Goal: Information Seeking & Learning: Check status

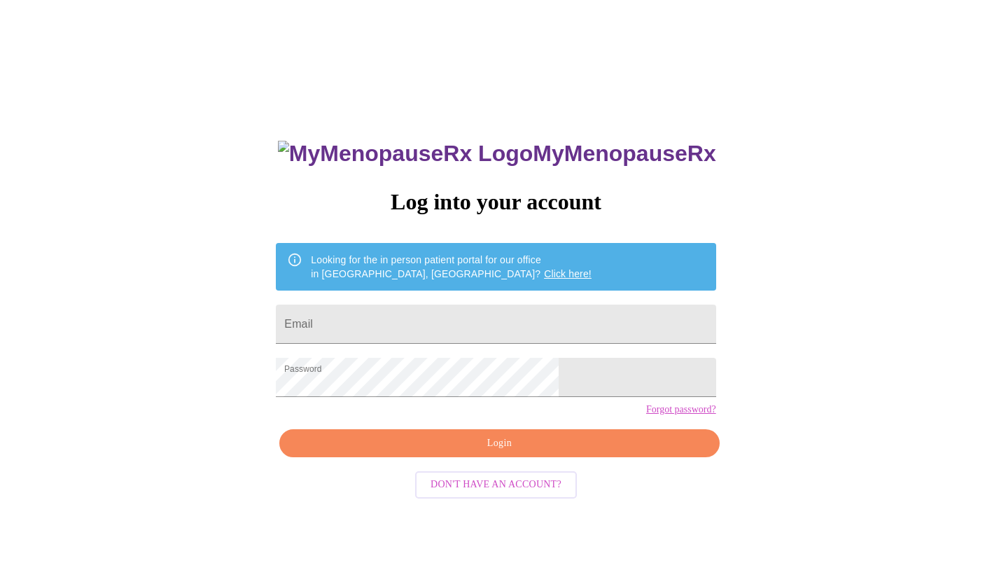
click at [434, 319] on input "Email" at bounding box center [496, 324] width 440 height 39
type input "stacy.laberdee@gmail.com"
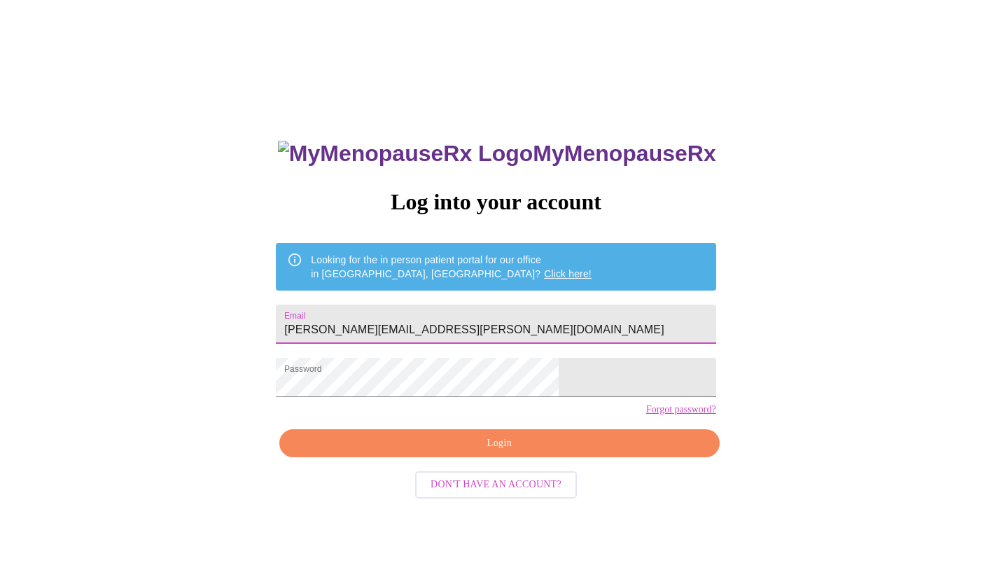
click at [460, 452] on span "Login" at bounding box center [499, 444] width 408 height 18
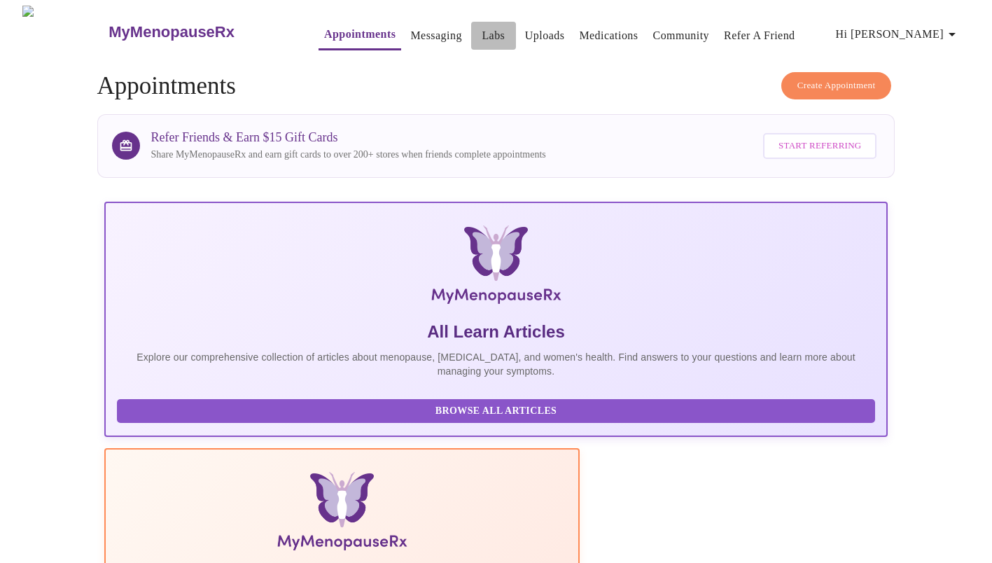
click at [482, 32] on link "Labs" at bounding box center [493, 36] width 23 height 20
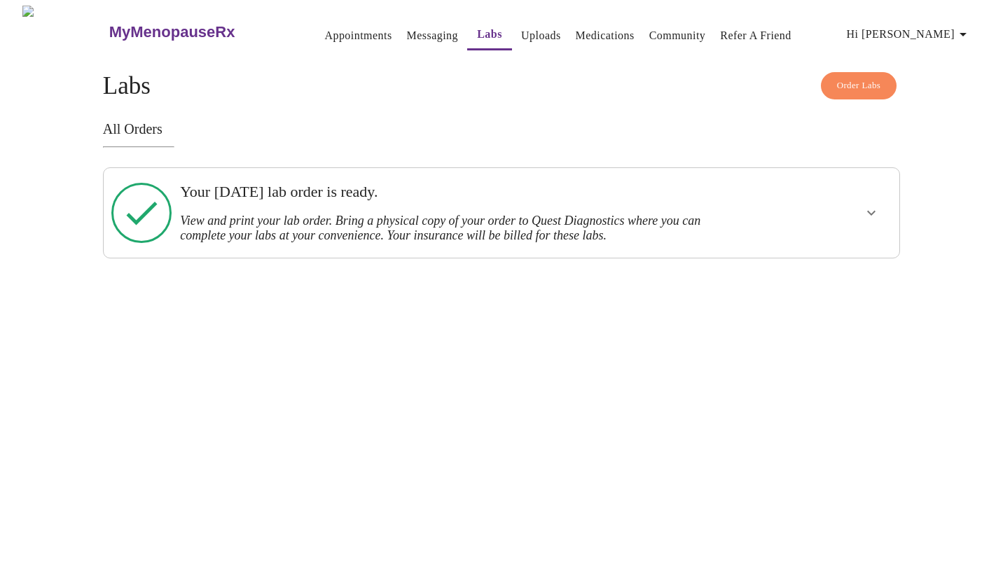
click at [353, 224] on h3 "View and print your lab order. Bring a physical copy of your order to Quest Dia…" at bounding box center [463, 228] width 566 height 29
click at [147, 205] on icon at bounding box center [141, 213] width 60 height 60
click at [871, 209] on icon "show more" at bounding box center [871, 212] width 17 height 17
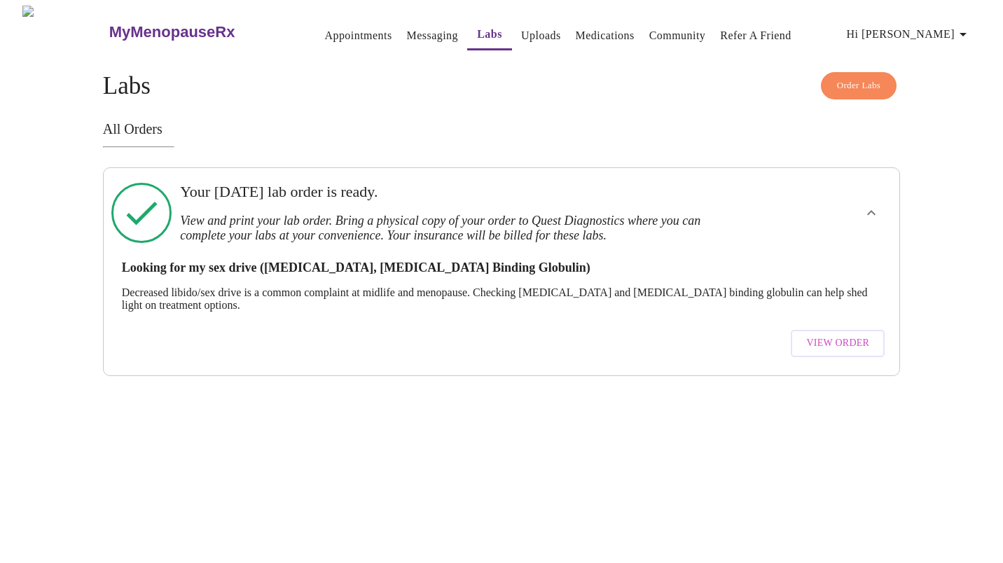
click at [847, 337] on span "View Order" at bounding box center [837, 344] width 63 height 18
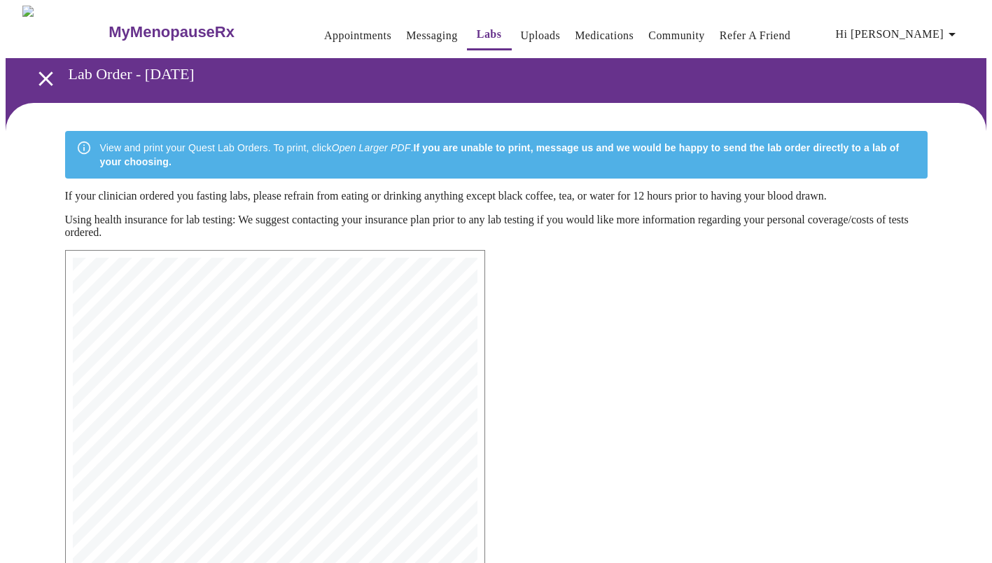
scroll to position [298, 0]
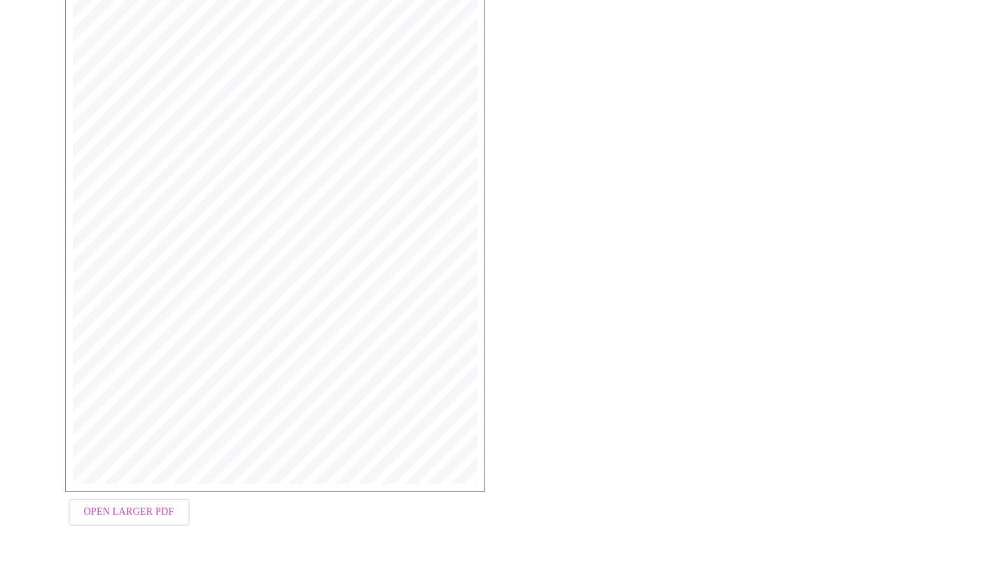
click at [127, 520] on span "Open Larger PDF" at bounding box center [129, 512] width 90 height 18
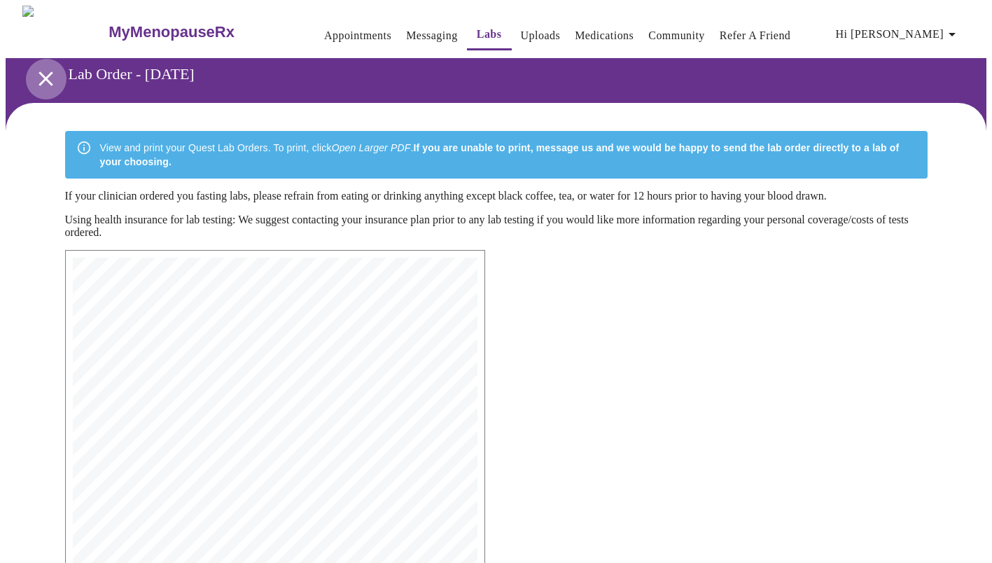
click at [41, 71] on icon "open drawer" at bounding box center [46, 78] width 14 height 14
